Goal: Task Accomplishment & Management: Manage account settings

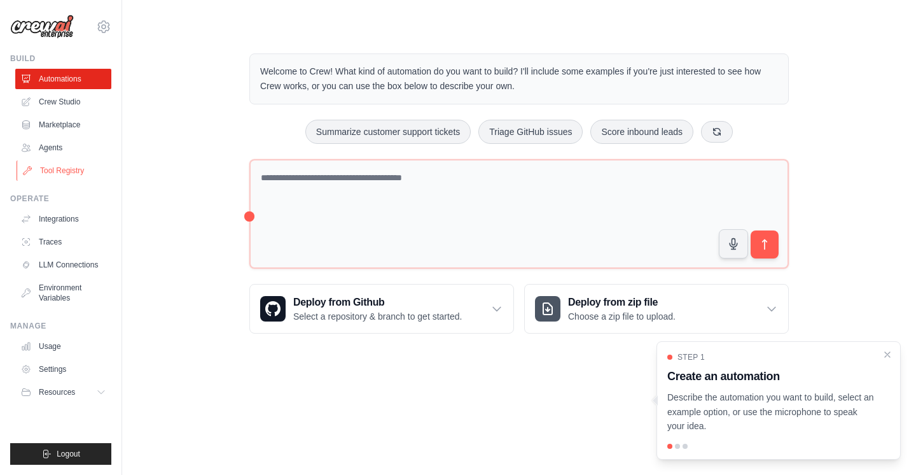
click at [64, 169] on link "Tool Registry" at bounding box center [65, 170] width 96 height 20
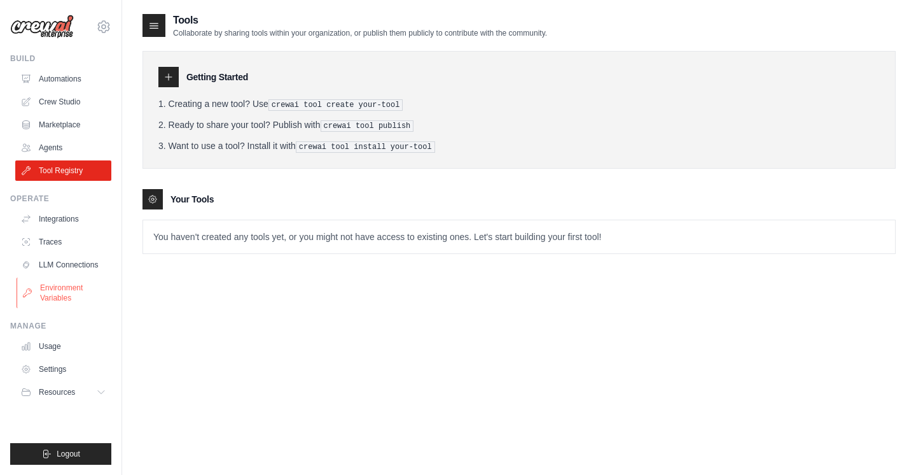
click at [67, 286] on link "Environment Variables" at bounding box center [65, 292] width 96 height 31
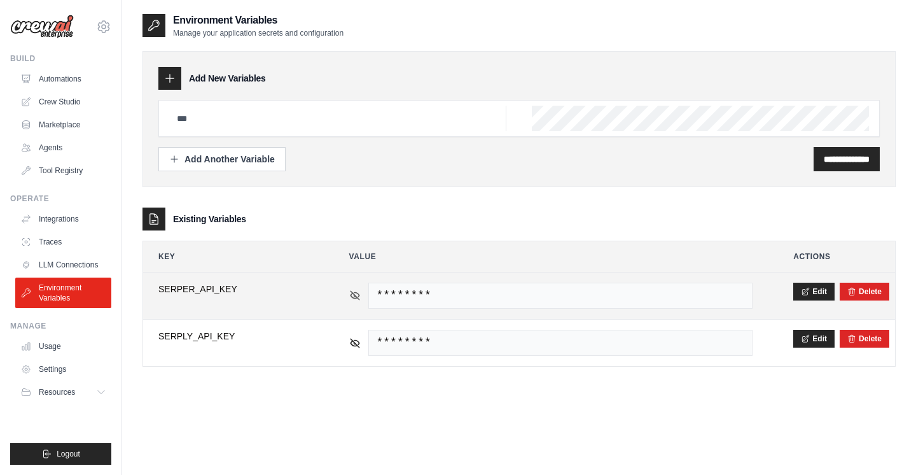
click at [354, 295] on icon at bounding box center [355, 295] width 9 height 9
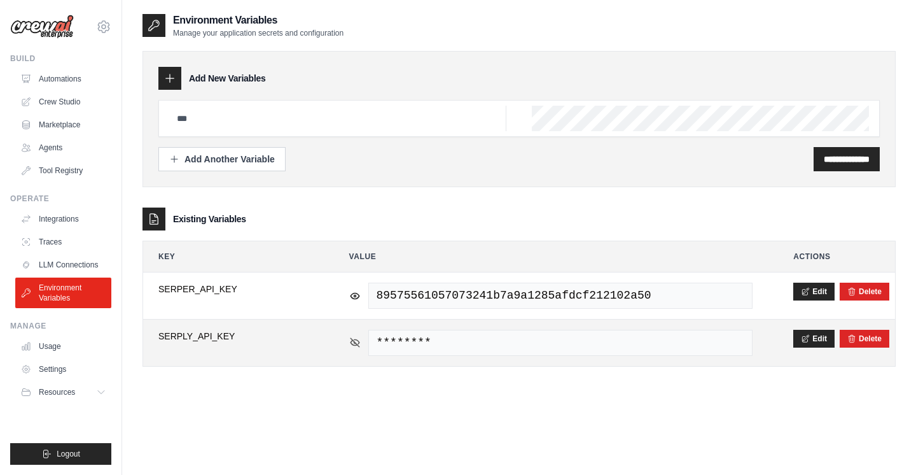
click at [356, 344] on icon at bounding box center [355, 342] width 9 height 9
drag, startPoint x: 258, startPoint y: 338, endPoint x: 145, endPoint y: 336, distance: 112.6
click at [145, 336] on td "**********" at bounding box center [233, 342] width 181 height 46
copy span "SERPLY_API_KEY"
